Goal: Entertainment & Leisure: Consume media (video, audio)

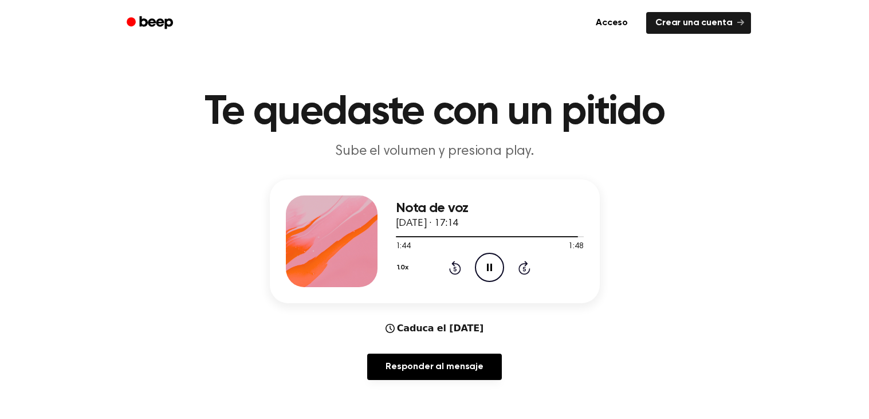
click at [444, 285] on div "Nota de voz [DATE] · 17:14 1:44 1:48 Su navegador no soporta el elemento [objec…" at bounding box center [490, 241] width 188 height 92
click at [451, 272] on icon at bounding box center [455, 268] width 12 height 14
click at [455, 268] on icon at bounding box center [455, 268] width 3 height 5
click at [454, 269] on icon "Rewind 5 seconds" at bounding box center [455, 267] width 13 height 15
click at [455, 268] on icon at bounding box center [455, 268] width 3 height 5
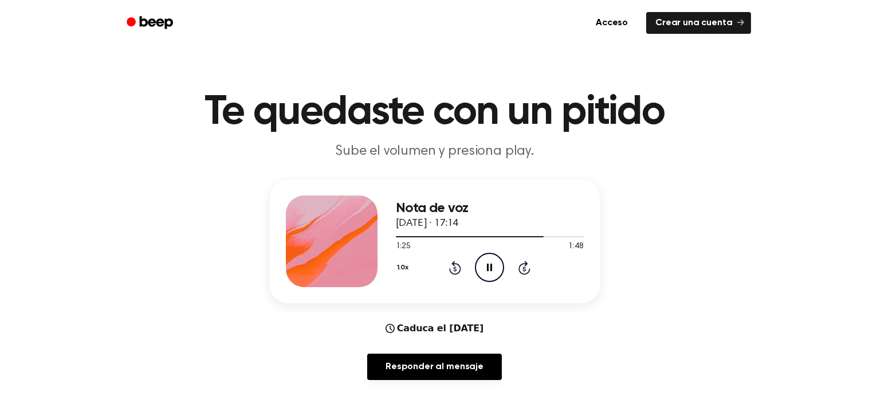
click at [455, 268] on icon at bounding box center [455, 268] width 3 height 5
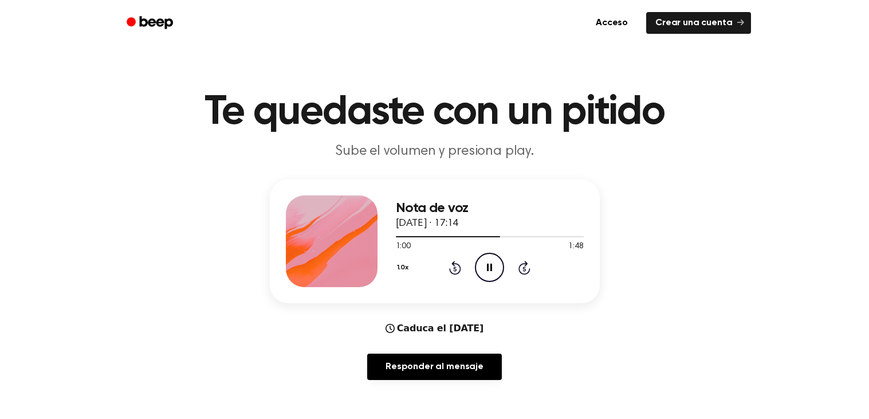
click at [455, 268] on icon at bounding box center [455, 268] width 3 height 5
click at [455, 272] on icon "Rewind 5 seconds" at bounding box center [455, 267] width 13 height 15
click at [455, 268] on icon at bounding box center [455, 268] width 3 height 5
click at [453, 272] on icon "Rewind 5 seconds" at bounding box center [455, 267] width 13 height 15
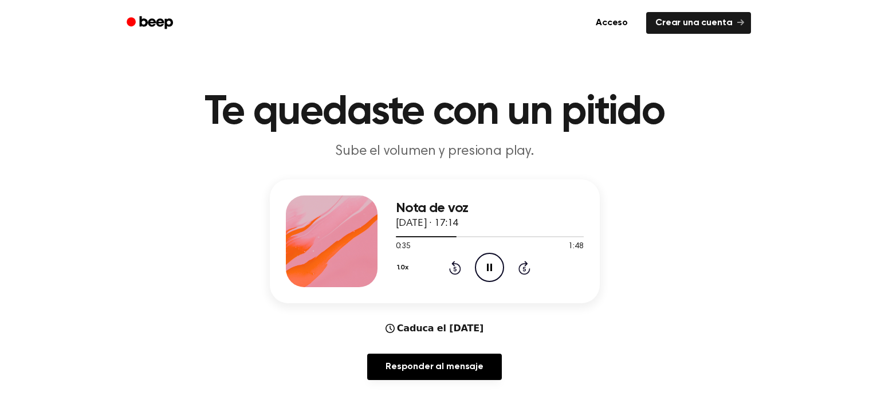
click at [455, 268] on icon at bounding box center [455, 268] width 3 height 5
click at [452, 266] on icon "Rewind 5 seconds" at bounding box center [455, 267] width 13 height 15
click at [453, 267] on icon "Rewind 5 seconds" at bounding box center [455, 267] width 13 height 15
click at [454, 267] on icon at bounding box center [455, 268] width 3 height 5
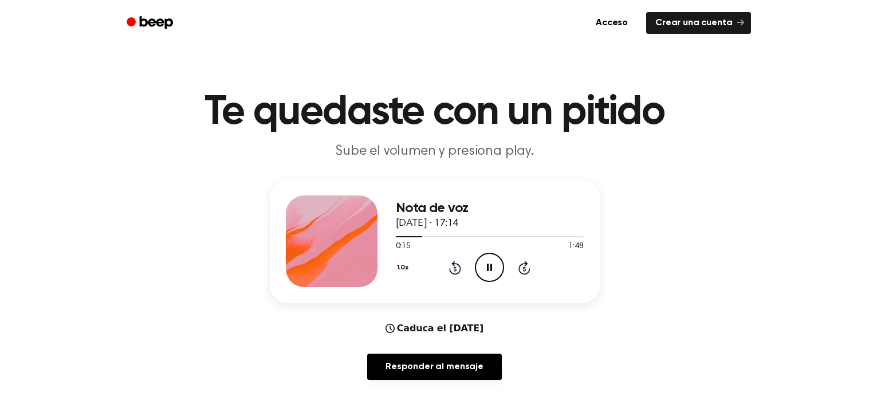
click at [455, 268] on icon at bounding box center [455, 268] width 3 height 5
click at [456, 267] on icon at bounding box center [455, 268] width 3 height 5
click at [455, 269] on icon "Rewind 5 seconds" at bounding box center [455, 267] width 13 height 15
click at [455, 268] on icon at bounding box center [455, 268] width 3 height 5
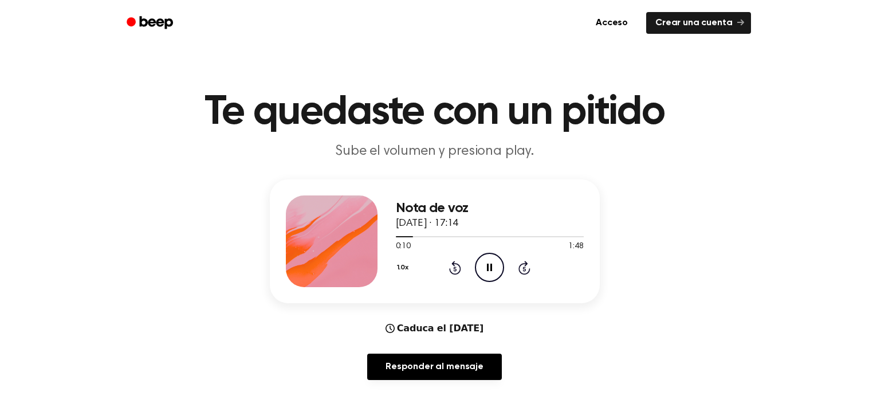
click at [457, 273] on icon at bounding box center [455, 268] width 12 height 14
click at [453, 273] on icon at bounding box center [455, 268] width 12 height 14
click at [455, 268] on icon at bounding box center [455, 268] width 3 height 5
click at [453, 269] on icon "Rewind 5 seconds" at bounding box center [455, 267] width 13 height 15
click at [455, 268] on icon at bounding box center [455, 268] width 3 height 5
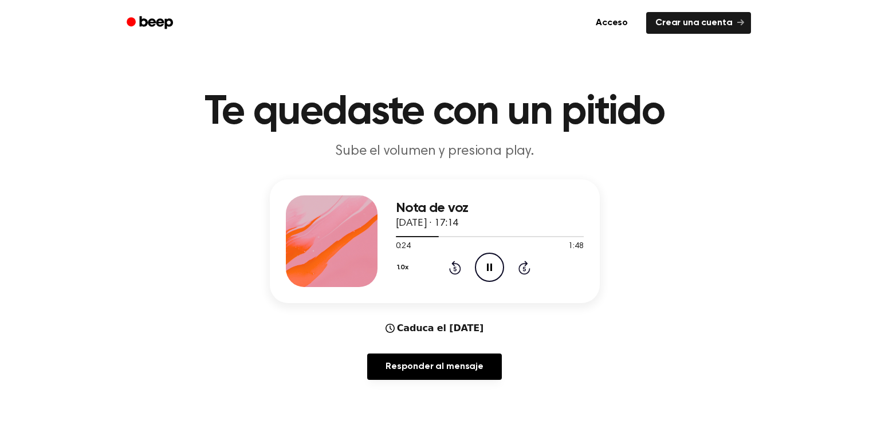
click at [438, 266] on div "1.0x Rewind 5 seconds Pause Audio Skip 5 seconds" at bounding box center [490, 267] width 188 height 29
click at [455, 268] on icon at bounding box center [455, 268] width 3 height 5
click at [455, 272] on icon "Rewind 5 seconds" at bounding box center [455, 267] width 13 height 15
click at [455, 268] on icon at bounding box center [455, 268] width 3 height 5
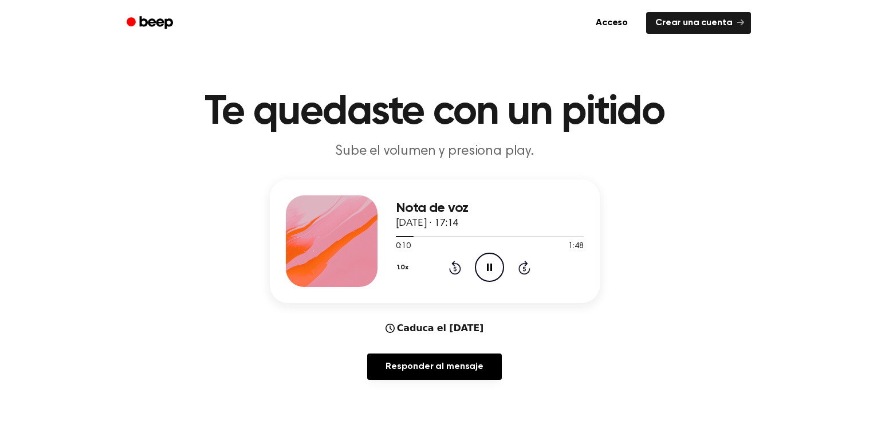
click at [455, 272] on icon "Rewind 5 seconds" at bounding box center [455, 267] width 13 height 15
click at [455, 274] on div "1.0x Rewind 5 seconds Pause Audio Skip 5 seconds" at bounding box center [490, 267] width 188 height 29
click at [455, 268] on icon at bounding box center [455, 268] width 3 height 5
click at [488, 264] on icon at bounding box center [489, 267] width 5 height 7
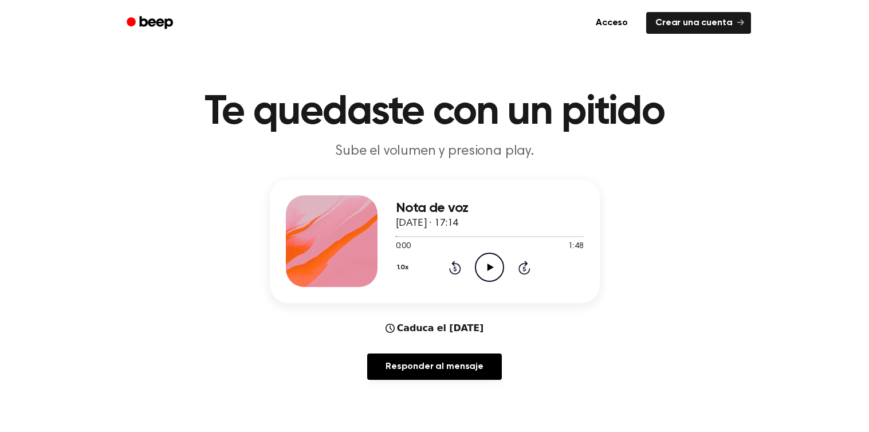
click at [480, 270] on icon "Play Audio" at bounding box center [489, 267] width 29 height 29
click at [492, 262] on icon "Pause Audio" at bounding box center [489, 267] width 29 height 29
click at [492, 258] on icon "Play Audio" at bounding box center [489, 267] width 29 height 29
click at [485, 261] on icon "Pause Audio" at bounding box center [489, 267] width 29 height 29
click at [479, 268] on icon "Play Audio" at bounding box center [489, 267] width 29 height 29
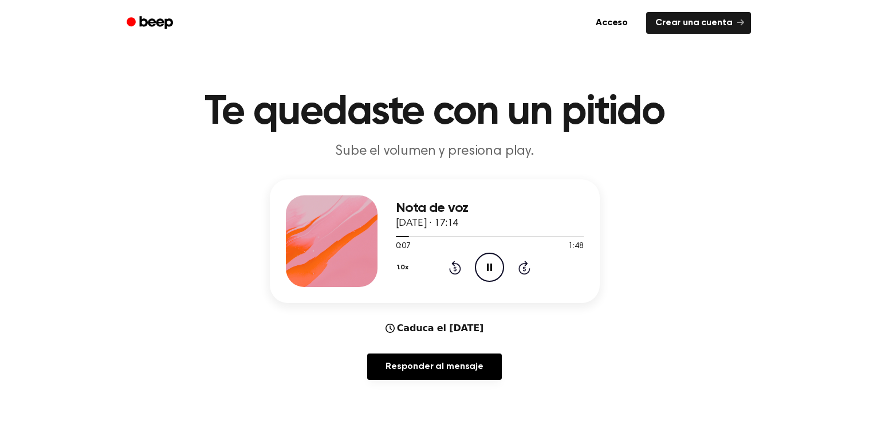
click at [455, 268] on icon at bounding box center [455, 268] width 3 height 5
click at [455, 268] on icon "Rewind 5 seconds" at bounding box center [455, 267] width 13 height 15
click at [487, 266] on icon "Pause Audio" at bounding box center [489, 267] width 29 height 29
click at [496, 262] on icon "Play Audio" at bounding box center [489, 267] width 29 height 29
click at [455, 268] on icon at bounding box center [455, 268] width 3 height 5
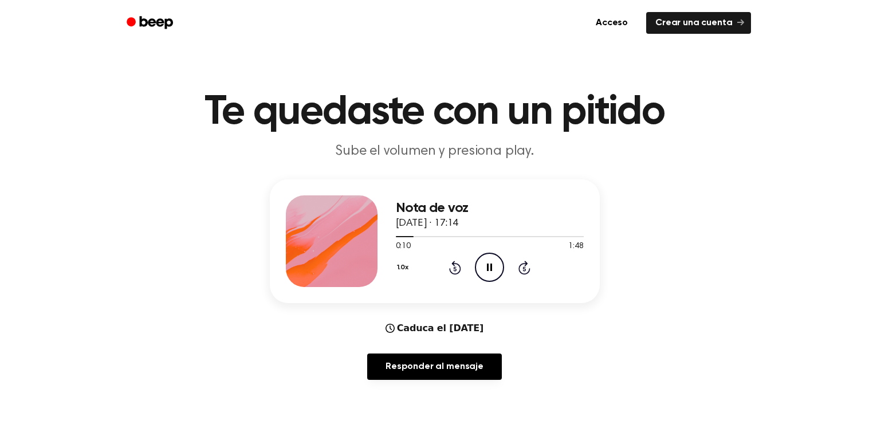
click at [483, 271] on icon "Pause Audio" at bounding box center [489, 267] width 29 height 29
click at [450, 268] on icon at bounding box center [455, 268] width 12 height 14
click at [452, 266] on icon "Rewind 5 seconds" at bounding box center [455, 267] width 13 height 15
click at [460, 268] on icon at bounding box center [455, 268] width 12 height 14
click at [487, 262] on icon "Play Audio" at bounding box center [489, 267] width 29 height 29
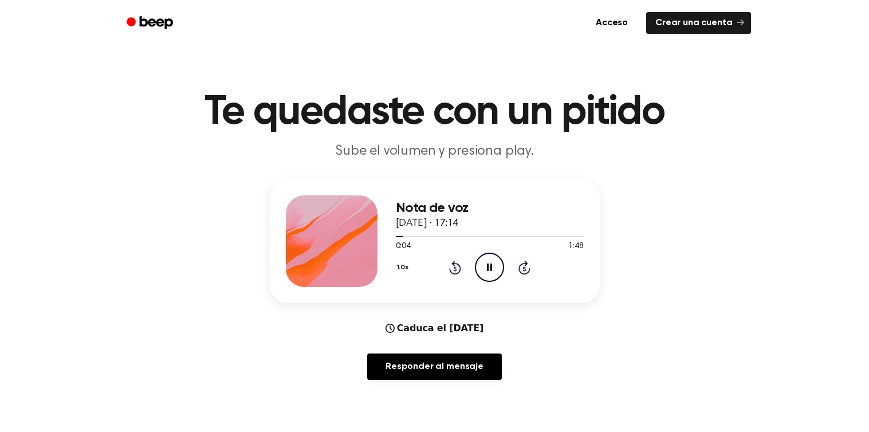
click at [455, 268] on icon at bounding box center [455, 268] width 3 height 5
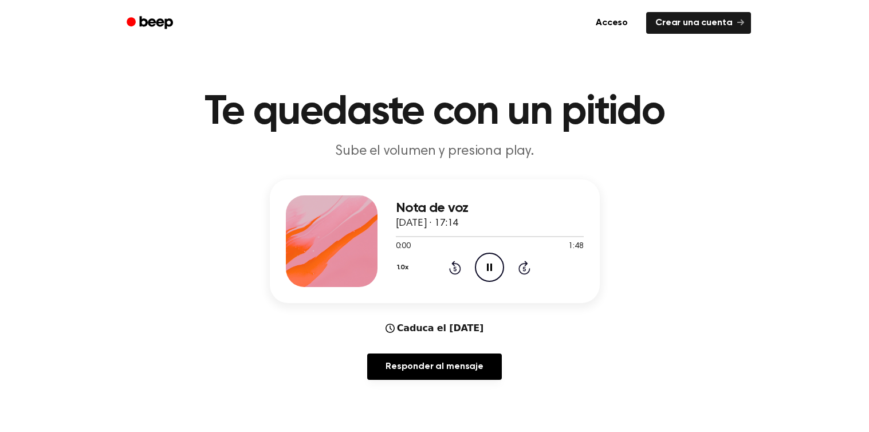
click at [455, 268] on icon at bounding box center [455, 268] width 3 height 5
click at [456, 268] on icon at bounding box center [455, 268] width 3 height 5
click at [455, 268] on icon at bounding box center [455, 268] width 3 height 5
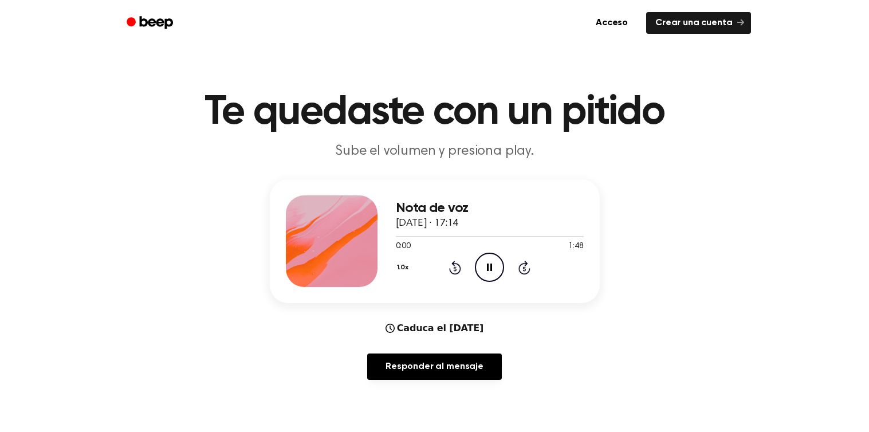
click at [462, 274] on div "1.0x Rewind 5 seconds Pause Audio Skip 5 seconds" at bounding box center [490, 267] width 188 height 29
click at [455, 268] on icon at bounding box center [455, 268] width 3 height 5
click at [458, 269] on icon "Rewind 5 seconds" at bounding box center [455, 267] width 13 height 15
click at [488, 267] on icon at bounding box center [489, 267] width 5 height 7
click at [476, 279] on icon "Play Audio" at bounding box center [489, 267] width 29 height 29
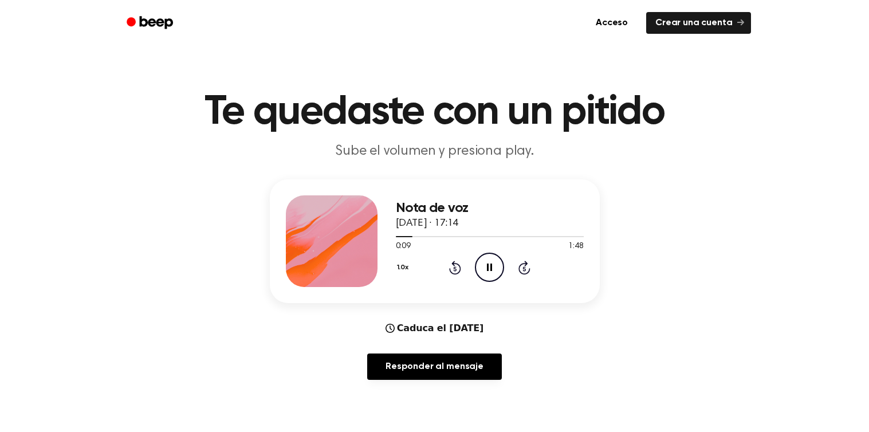
click at [492, 265] on icon at bounding box center [489, 267] width 5 height 7
click at [487, 255] on icon "Play Audio" at bounding box center [489, 267] width 29 height 29
click at [455, 268] on icon at bounding box center [455, 268] width 3 height 5
click at [485, 266] on icon "Pause Audio" at bounding box center [489, 267] width 29 height 29
click at [453, 267] on icon "Rewind 5 seconds" at bounding box center [455, 267] width 13 height 15
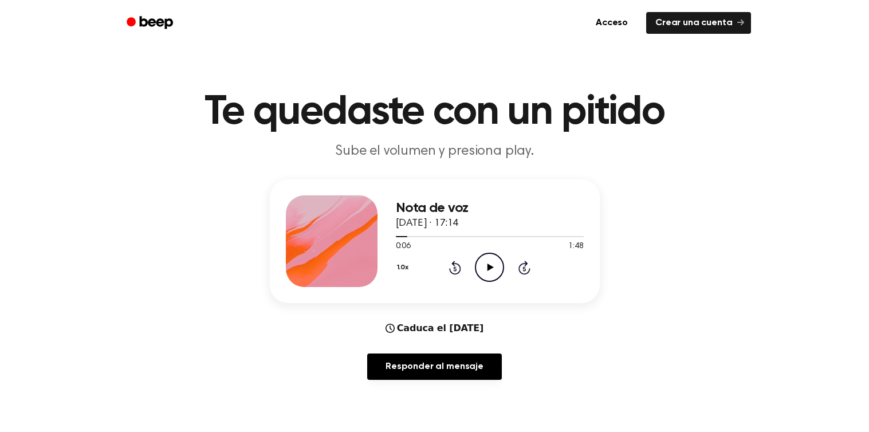
click at [488, 273] on icon "Play Audio" at bounding box center [489, 267] width 29 height 29
click at [494, 267] on icon "Pause Audio" at bounding box center [489, 267] width 29 height 29
click at [486, 254] on circle at bounding box center [490, 267] width 28 height 28
click at [496, 269] on icon "Pause Audio" at bounding box center [489, 267] width 29 height 29
click at [487, 261] on icon "Play Audio" at bounding box center [489, 267] width 29 height 29
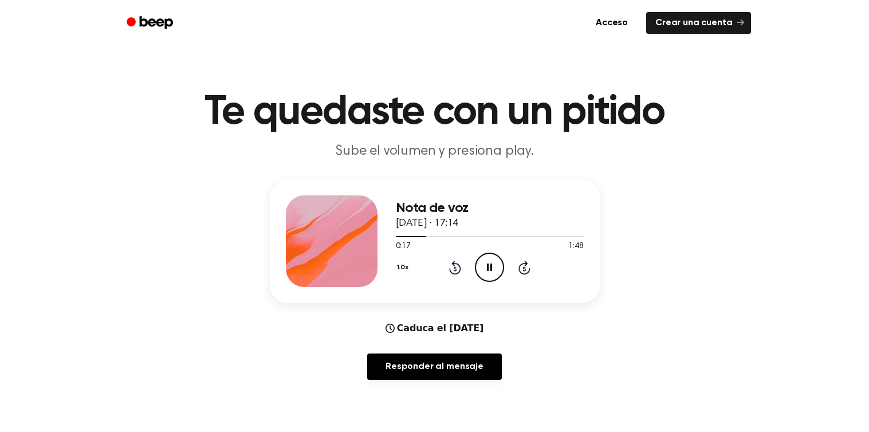
click at [455, 268] on icon at bounding box center [455, 268] width 3 height 5
click at [492, 262] on icon "Pause Audio" at bounding box center [489, 267] width 29 height 29
click at [455, 273] on icon at bounding box center [455, 268] width 12 height 14
click at [490, 262] on icon "Play Audio" at bounding box center [489, 267] width 29 height 29
click at [488, 265] on icon at bounding box center [489, 267] width 5 height 7
